Goal: Transaction & Acquisition: Purchase product/service

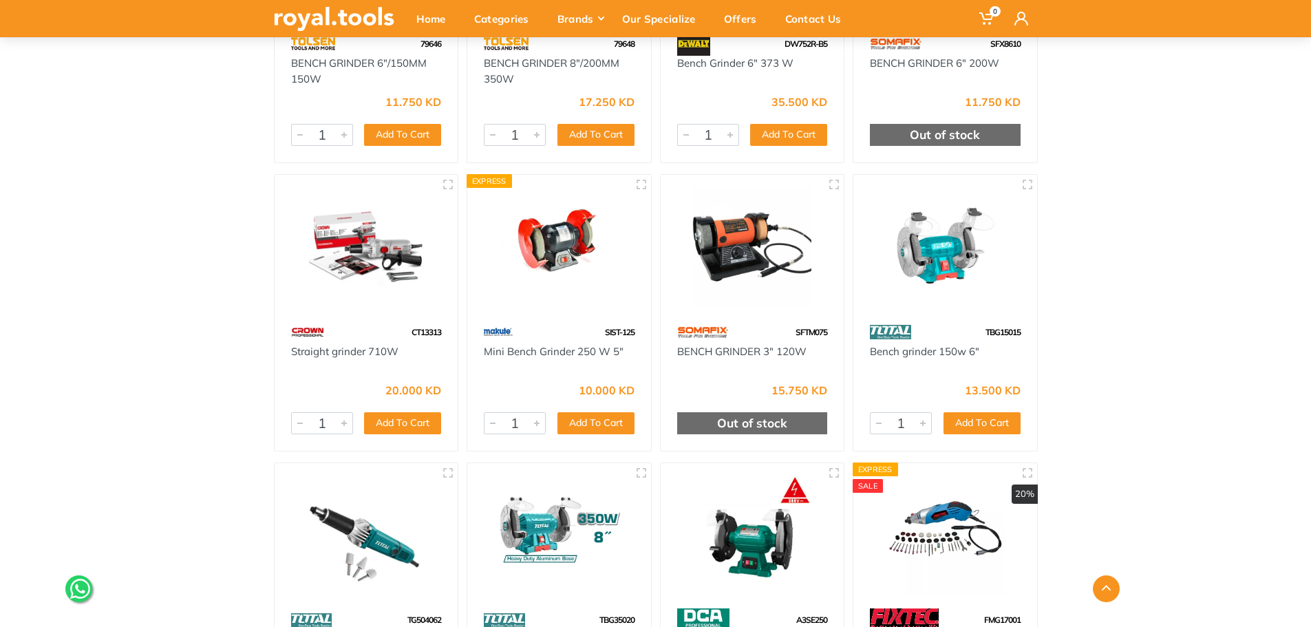
scroll to position [1571, 0]
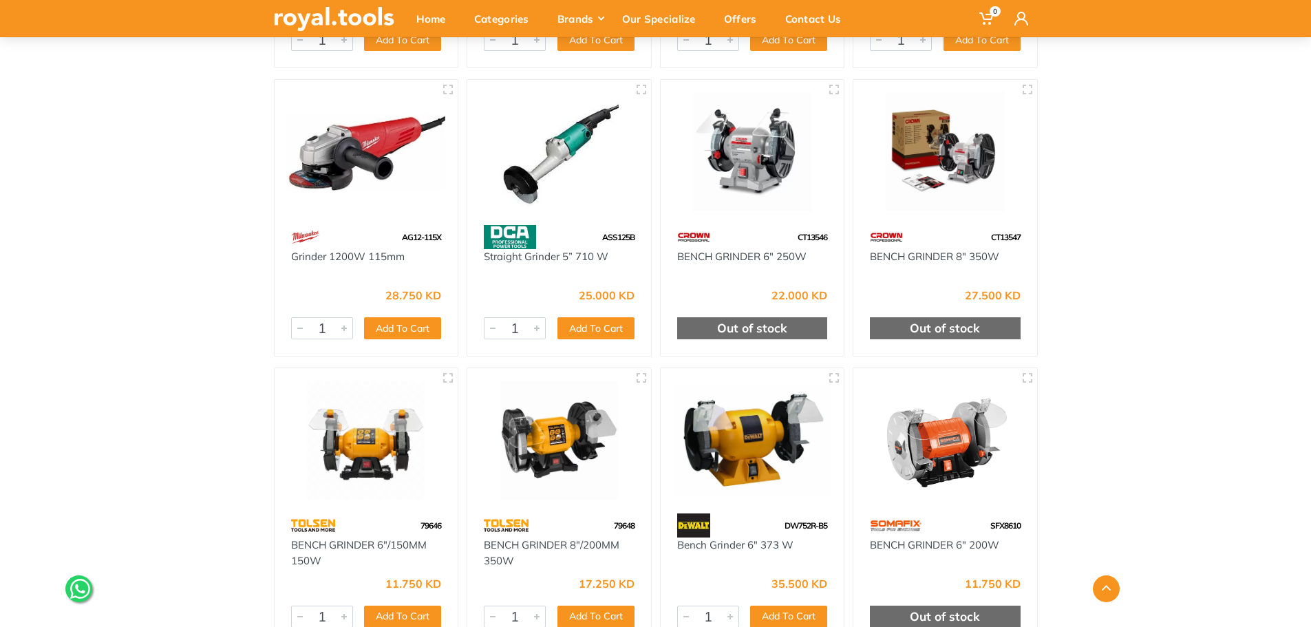
click at [763, 502] on div at bounding box center [752, 440] width 184 height 145
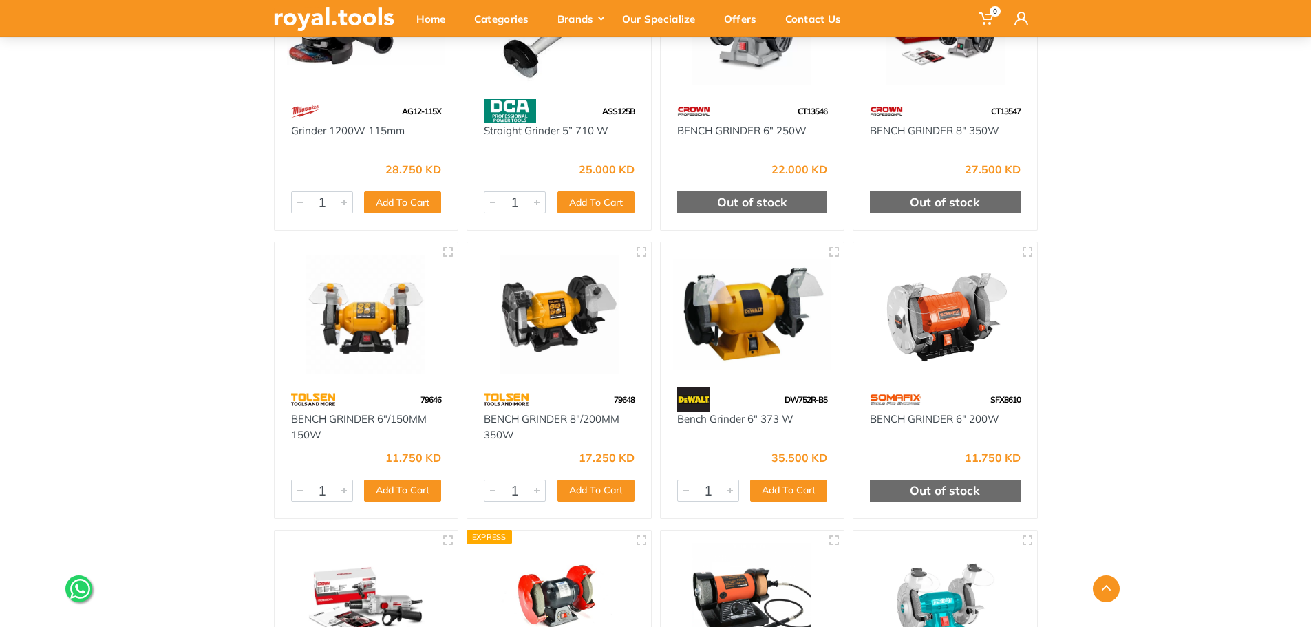
scroll to position [1708, 0]
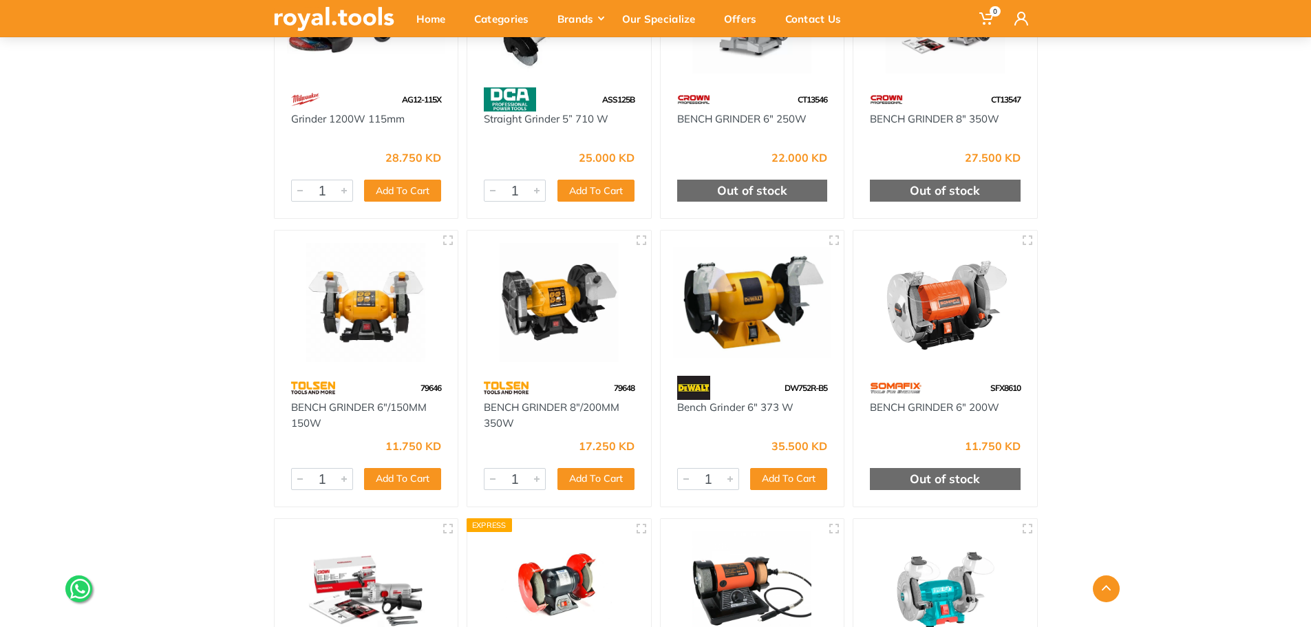
click at [693, 390] on img at bounding box center [694, 388] width 34 height 24
click at [784, 309] on img at bounding box center [752, 302] width 159 height 119
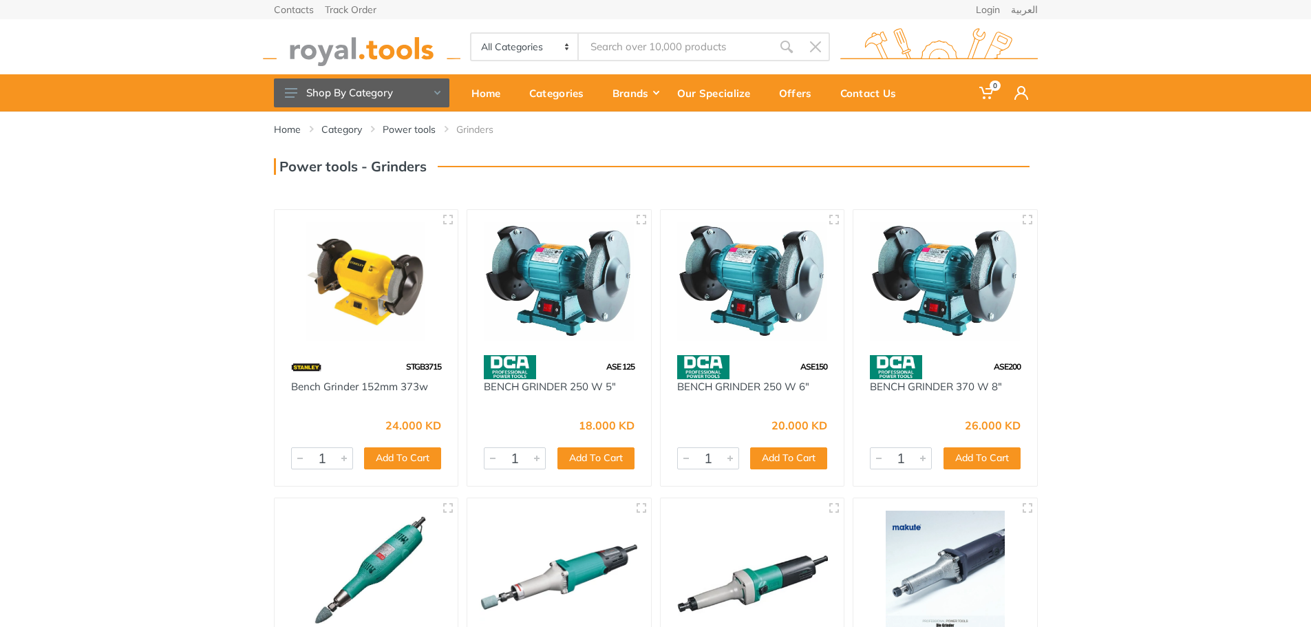
scroll to position [504, 0]
